Goal: Task Accomplishment & Management: Manage account settings

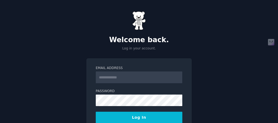
click at [143, 79] on input "Email Address" at bounding box center [139, 78] width 87 height 12
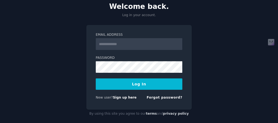
scroll to position [39, 0]
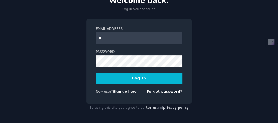
type input "**"
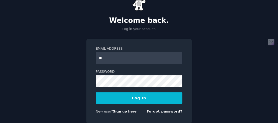
scroll to position [0, 0]
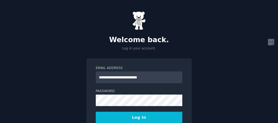
type input "**********"
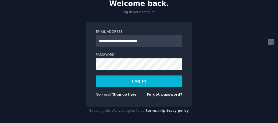
scroll to position [39, 0]
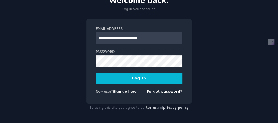
click at [146, 78] on button "Log In" at bounding box center [139, 78] width 87 height 11
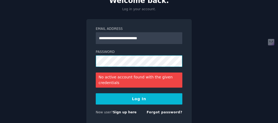
click at [94, 65] on div "**********" at bounding box center [139, 72] width 106 height 106
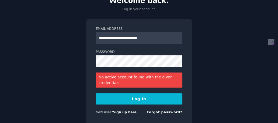
click at [140, 100] on button "Log In" at bounding box center [139, 98] width 87 height 11
click at [168, 113] on link "Forgot password?" at bounding box center [165, 113] width 36 height 4
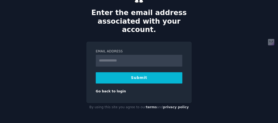
scroll to position [18, 0]
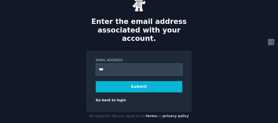
type input "**********"
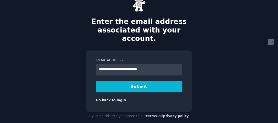
click at [148, 81] on button "Submit" at bounding box center [139, 86] width 87 height 11
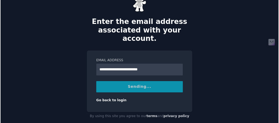
scroll to position [0, 0]
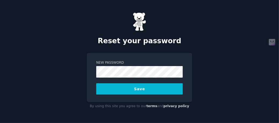
click at [138, 89] on button "Save" at bounding box center [139, 88] width 87 height 11
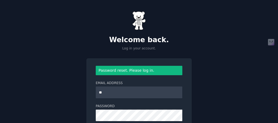
type input "**********"
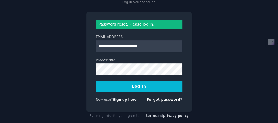
scroll to position [54, 0]
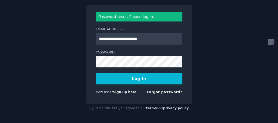
click at [142, 80] on button "Log In" at bounding box center [139, 78] width 87 height 11
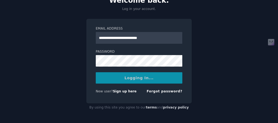
scroll to position [39, 0]
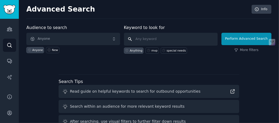
click at [145, 40] on input "text" at bounding box center [171, 39] width 94 height 13
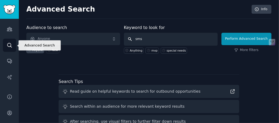
type input "sms"
click at [8, 47] on icon "Sidebar" at bounding box center [9, 45] width 4 height 4
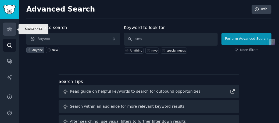
click at [10, 31] on icon "Sidebar" at bounding box center [9, 29] width 5 height 4
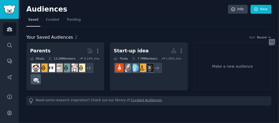
click at [131, 100] on link "Curated Audiences" at bounding box center [146, 101] width 31 height 6
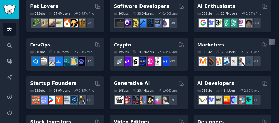
scroll to position [54, 0]
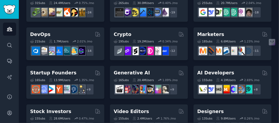
click at [70, 76] on div "Startup Founders Curated by GummySearch 16 Sub s 13.9M Users 1.35 % /mo + 9" at bounding box center [65, 82] width 78 height 33
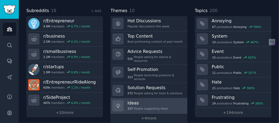
scroll to position [34, 0]
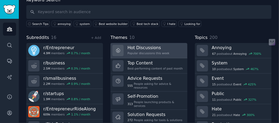
click at [147, 51] on div "Popular discussions this week" at bounding box center [149, 53] width 42 height 4
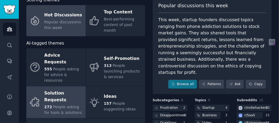
click at [62, 105] on span "People asking for tools & solutions" at bounding box center [63, 110] width 38 height 10
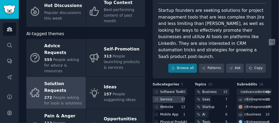
scroll to position [54, 0]
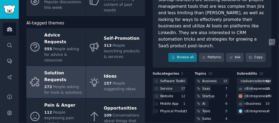
click at [126, 81] on span "People suggesting ideas" at bounding box center [120, 86] width 32 height 10
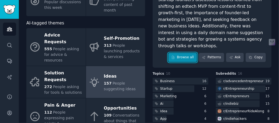
click at [189, 53] on link "Browse all" at bounding box center [182, 57] width 29 height 9
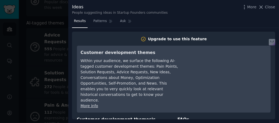
click at [266, 7] on button "Close" at bounding box center [267, 7] width 17 height 6
